Goal: Information Seeking & Learning: Learn about a topic

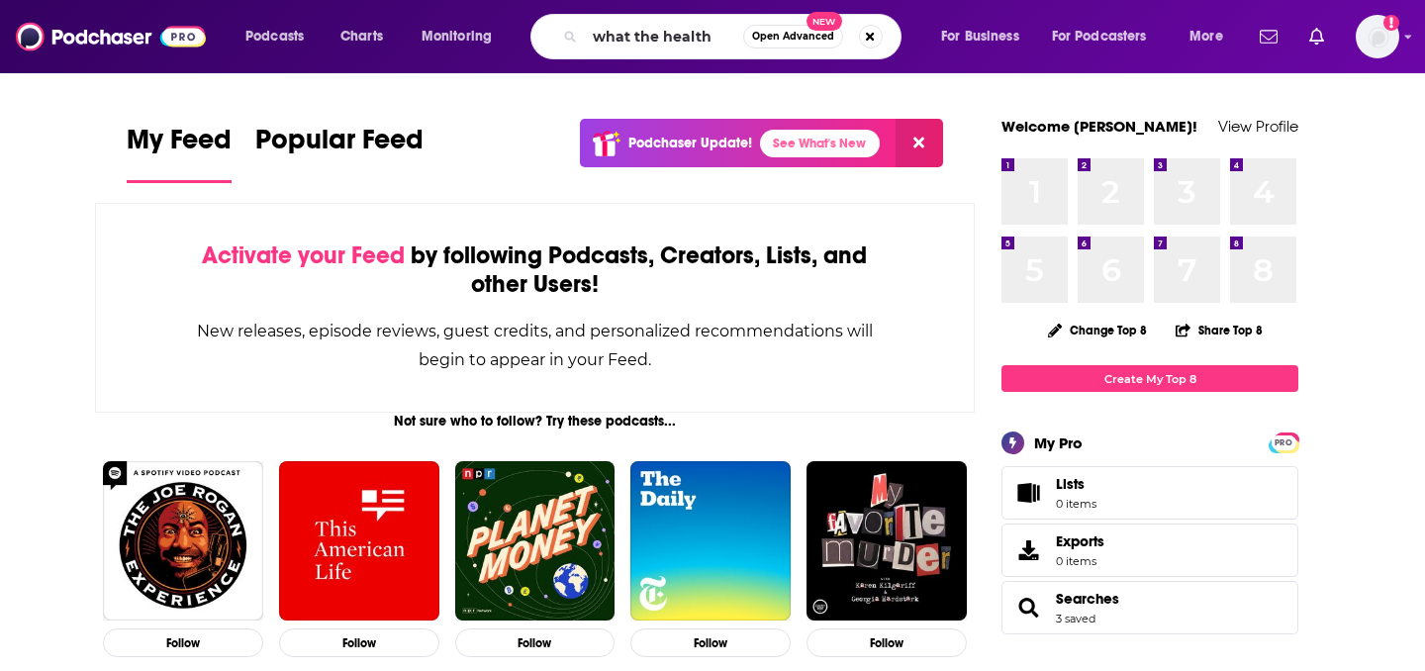
type input "what the health"
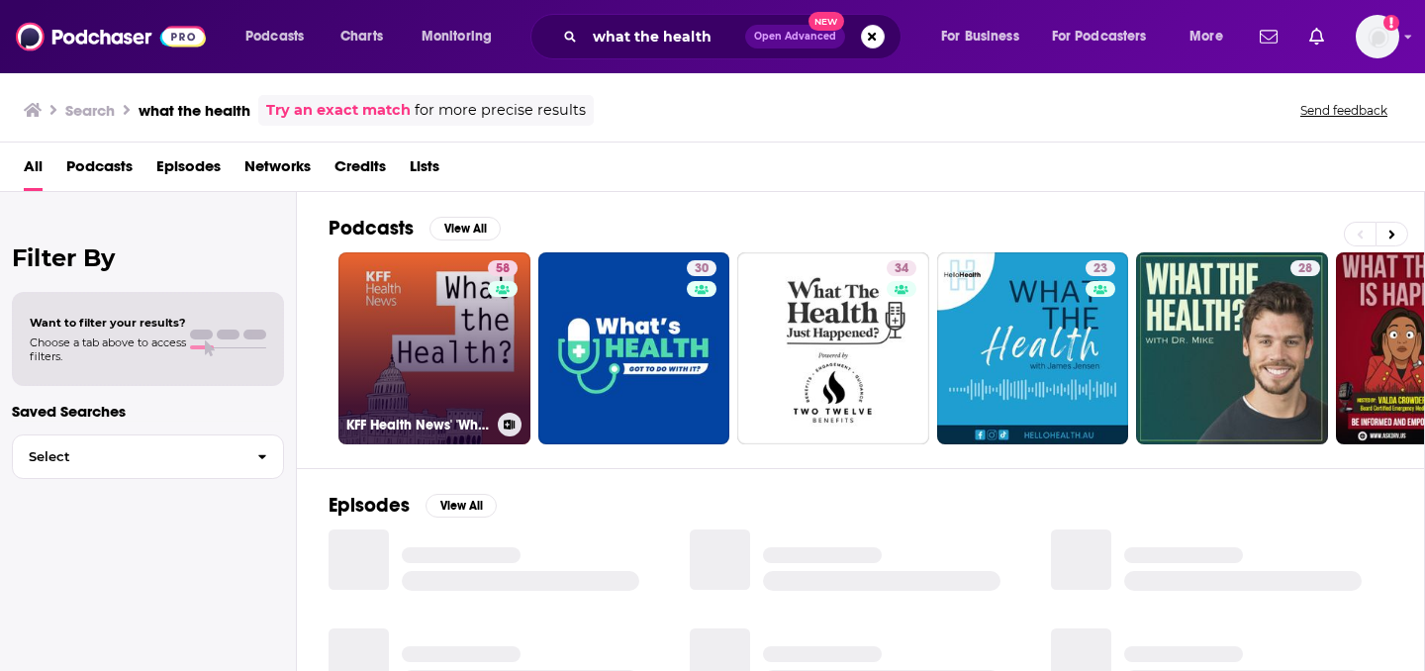
click at [374, 370] on link "58 KFF Health News' 'What the Health?'" at bounding box center [434, 348] width 192 height 192
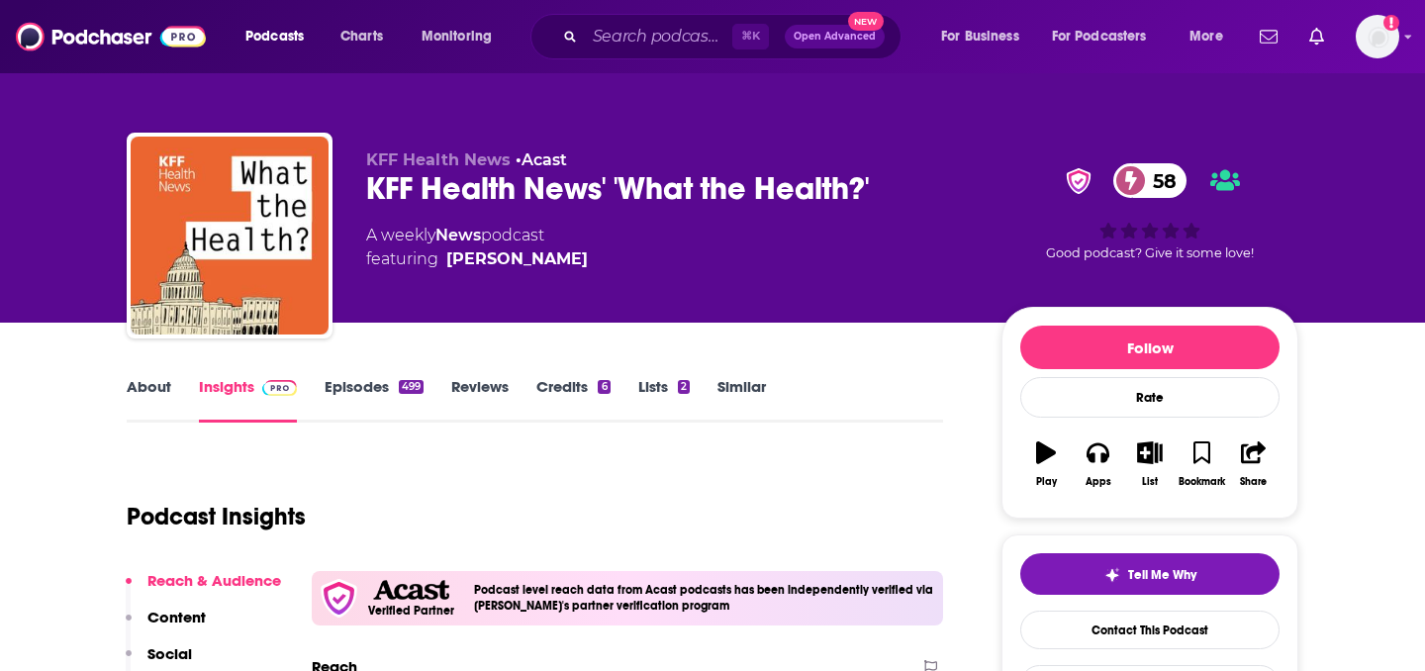
click at [366, 403] on link "Episodes 499" at bounding box center [374, 400] width 99 height 46
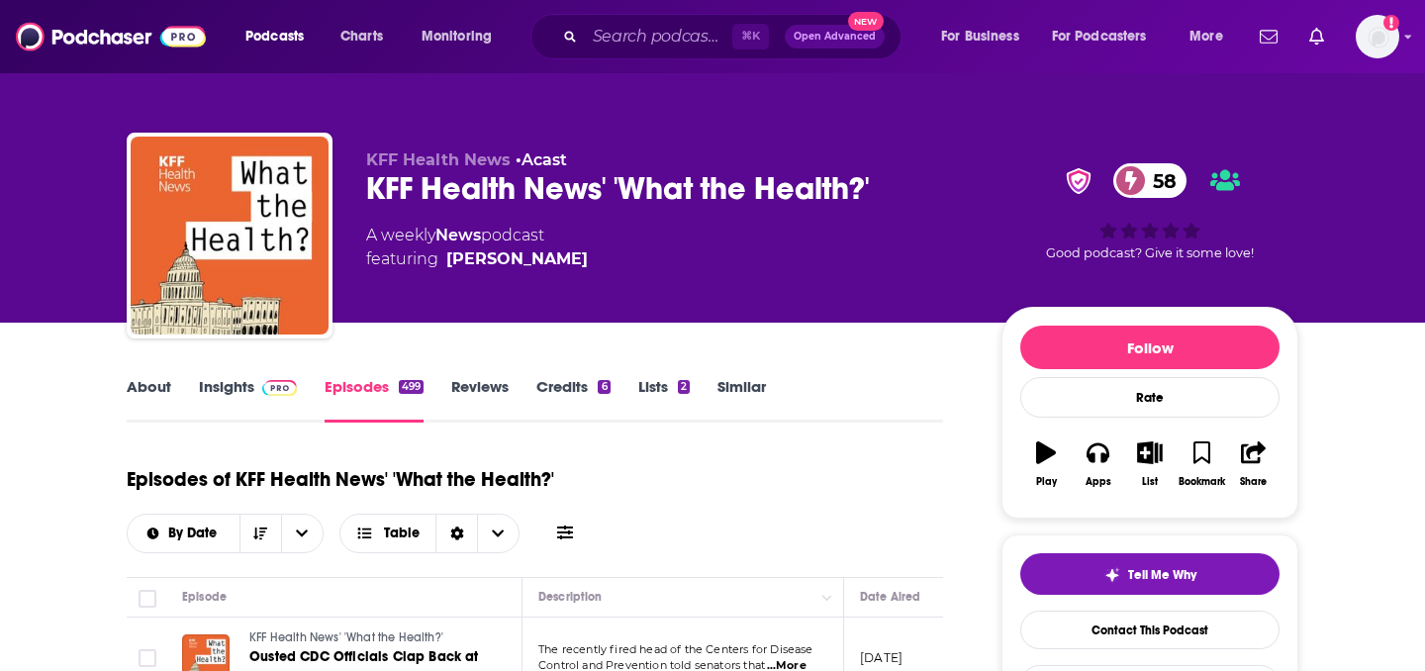
scroll to position [43, 0]
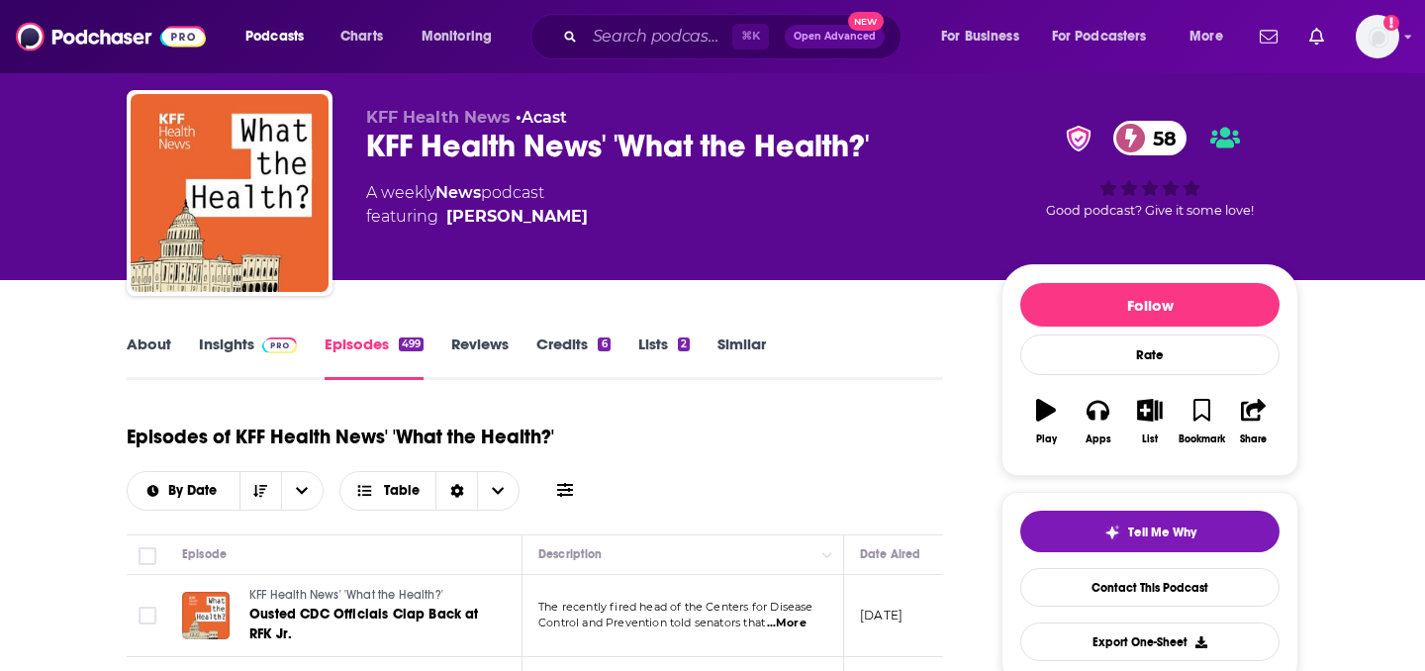
click at [264, 336] on span at bounding box center [279, 344] width 35 height 19
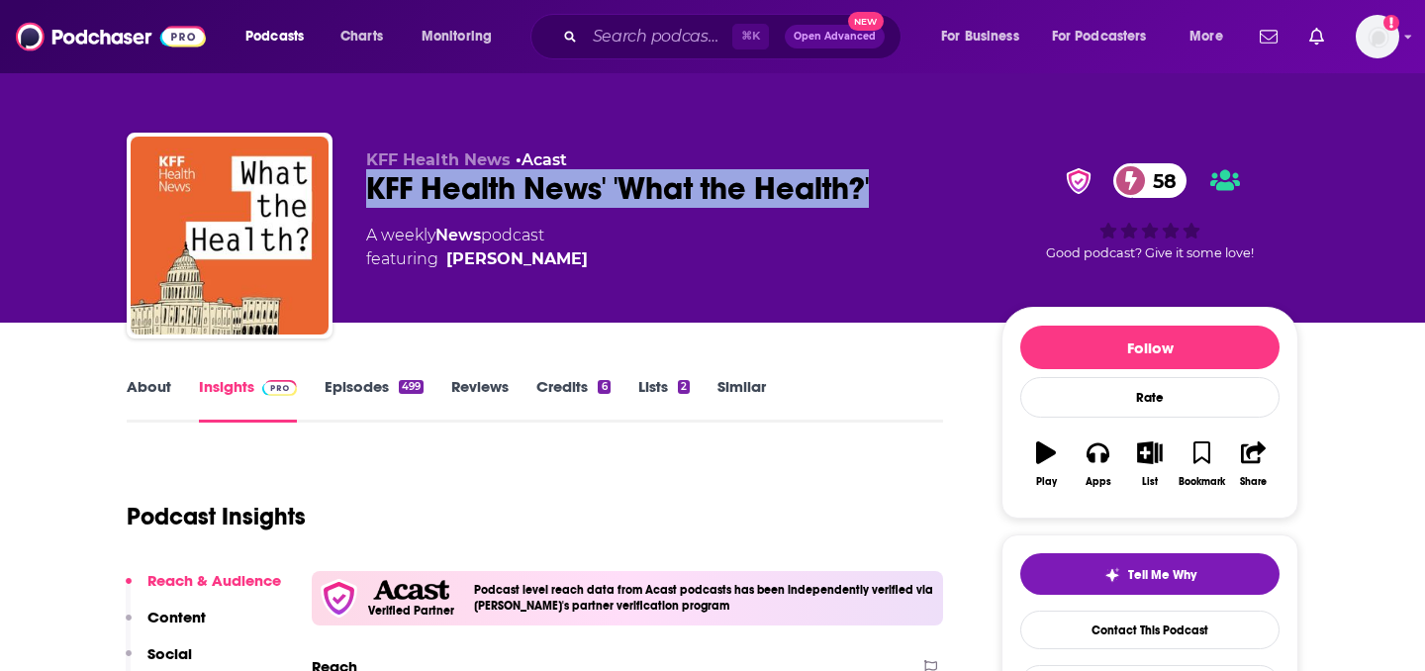
drag, startPoint x: 893, startPoint y: 188, endPoint x: 370, endPoint y: 183, distance: 522.6
click at [370, 183] on div "KFF Health News' 'What the Health?' 58" at bounding box center [668, 188] width 604 height 39
copy h2 "KFF Health News' 'What the Health?'"
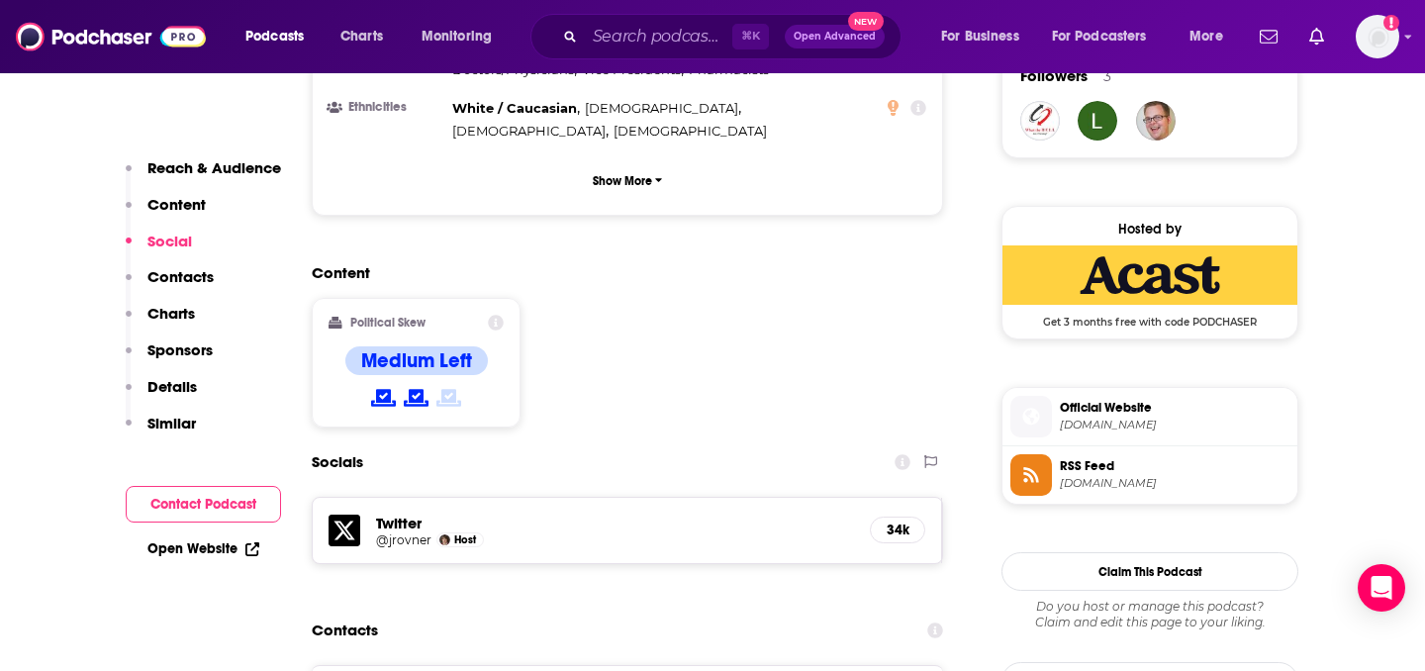
scroll to position [1476, 0]
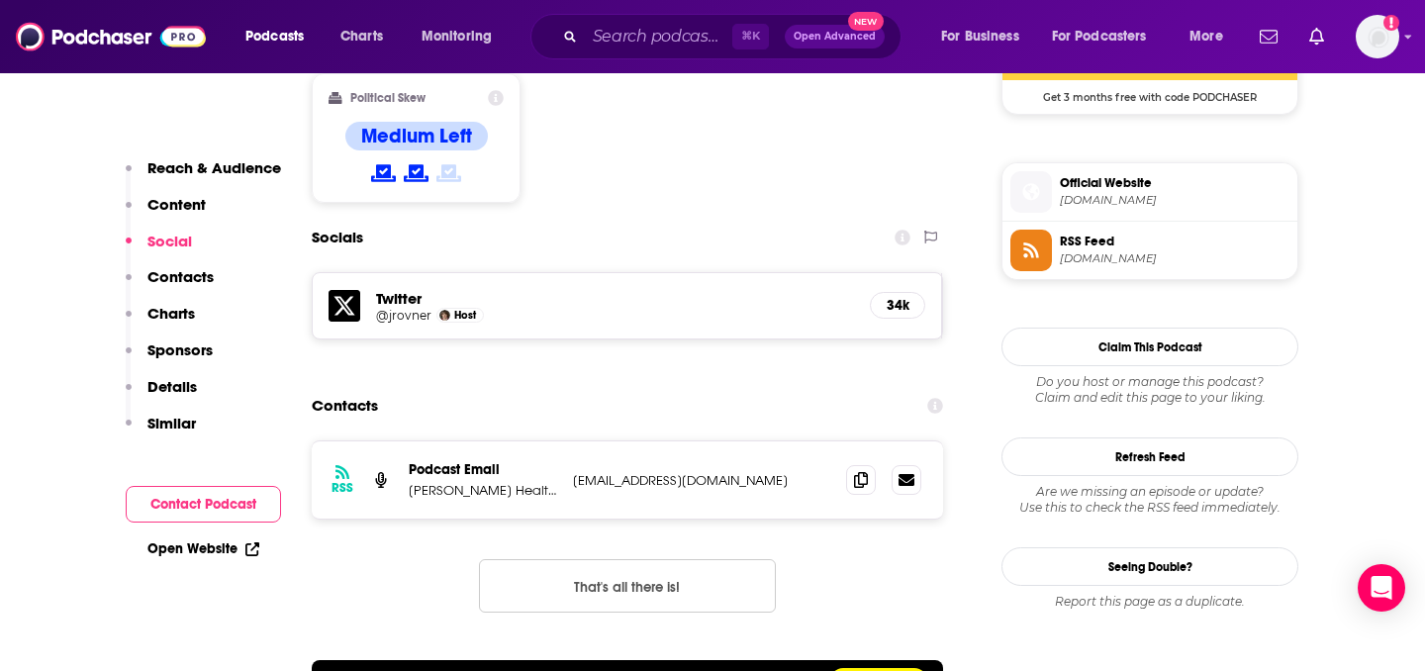
scroll to position [1775, 0]
